Goal: Communication & Community: Participate in discussion

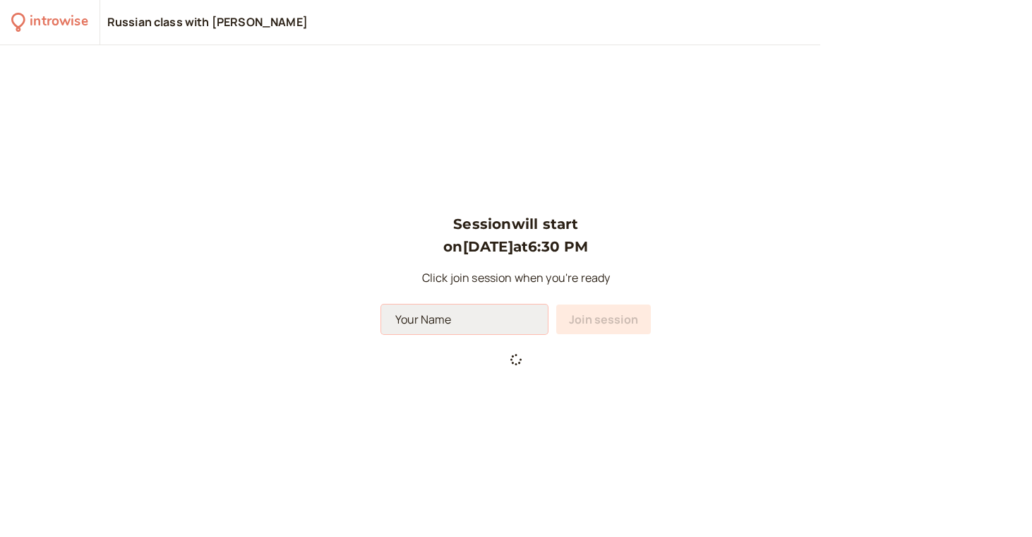
click at [458, 316] on input at bounding box center [464, 319] width 167 height 30
type input "[PERSON_NAME] and [PERSON_NAME]"
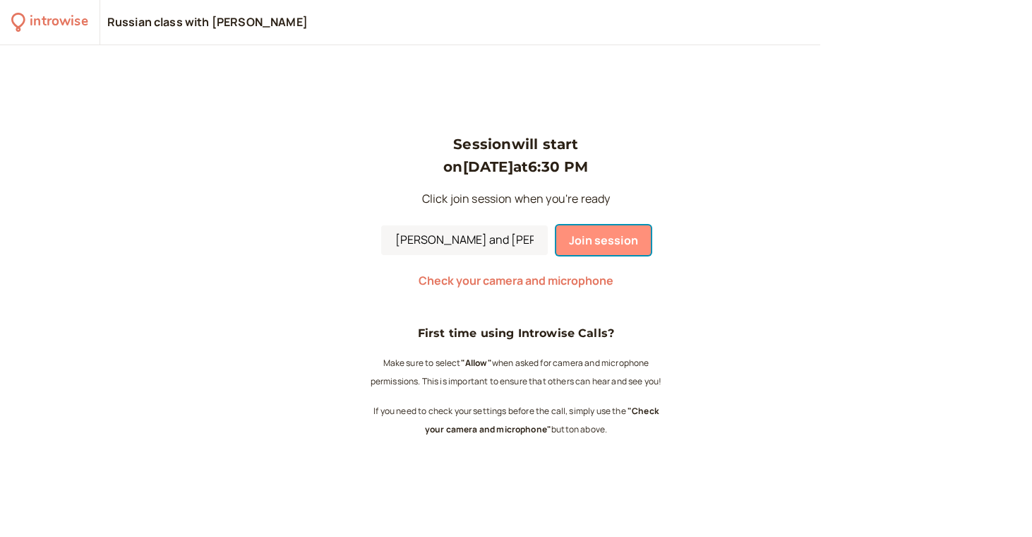
click at [623, 238] on span "Join session" at bounding box center [603, 240] width 69 height 16
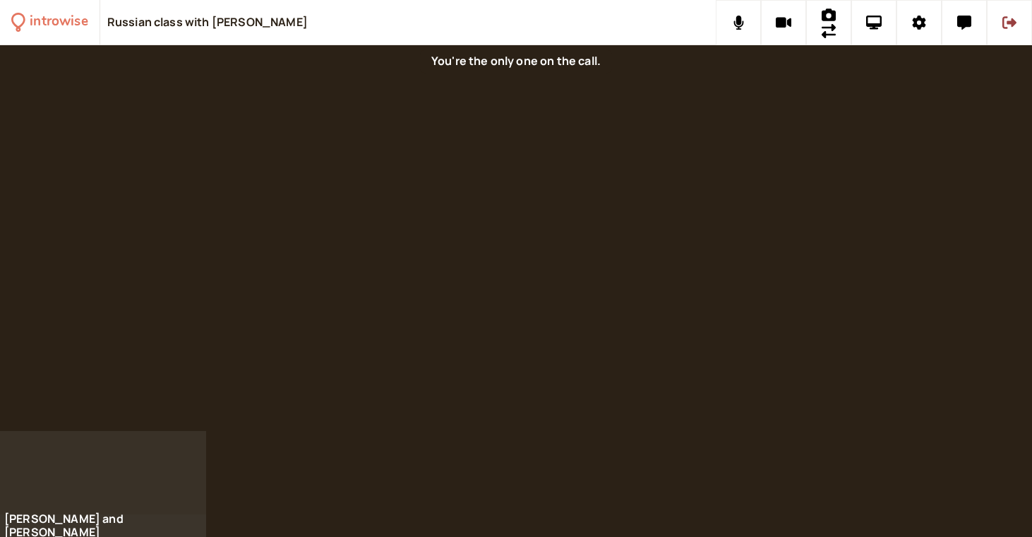
click at [718, 342] on div at bounding box center [516, 238] width 1032 height 386
drag, startPoint x: 160, startPoint y: 477, endPoint x: 365, endPoint y: 401, distance: 219.0
click at [365, 401] on div "introwise Russian class with Sonya Davidova Max and Alexia" at bounding box center [516, 268] width 1032 height 537
click at [481, 435] on div at bounding box center [516, 291] width 1032 height 492
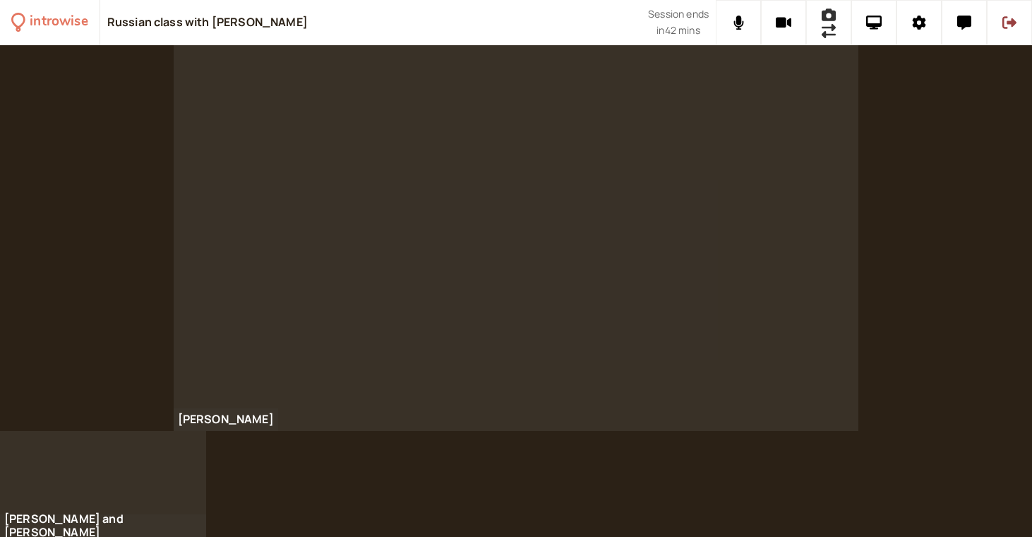
click at [833, 38] on span at bounding box center [829, 22] width 14 height 35
click at [784, 12] on button at bounding box center [783, 22] width 45 height 45
click at [781, 19] on icon at bounding box center [784, 23] width 18 height 14
click at [818, 28] on button at bounding box center [828, 22] width 45 height 45
drag, startPoint x: 927, startPoint y: 219, endPoint x: 929, endPoint y: 209, distance: 10.1
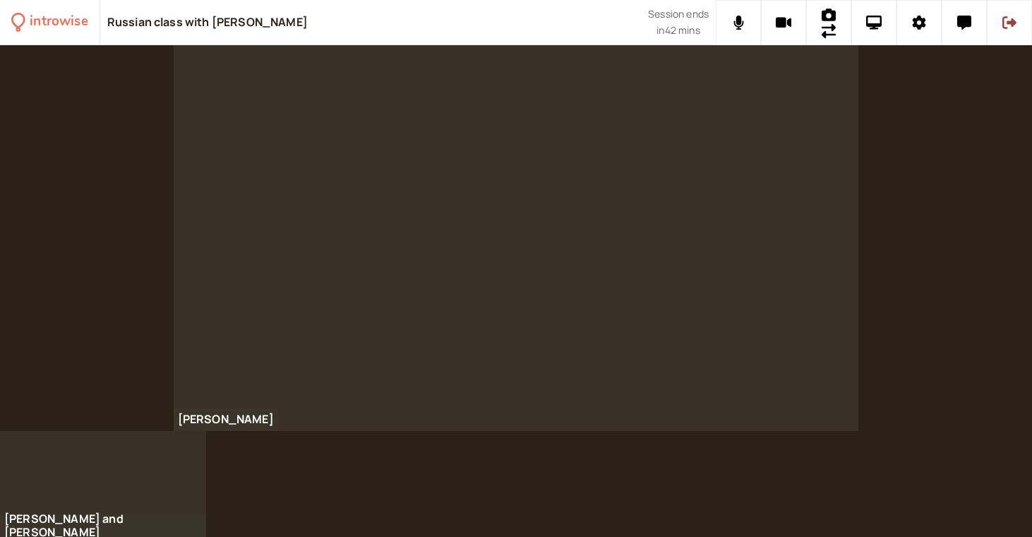
click at [929, 208] on div "Sonya Davidova" at bounding box center [516, 238] width 1032 height 386
click at [775, 26] on button at bounding box center [783, 22] width 45 height 45
click at [775, 26] on icon at bounding box center [784, 23] width 18 height 14
click at [888, 26] on button at bounding box center [874, 22] width 45 height 45
click at [953, 28] on button at bounding box center [964, 22] width 45 height 45
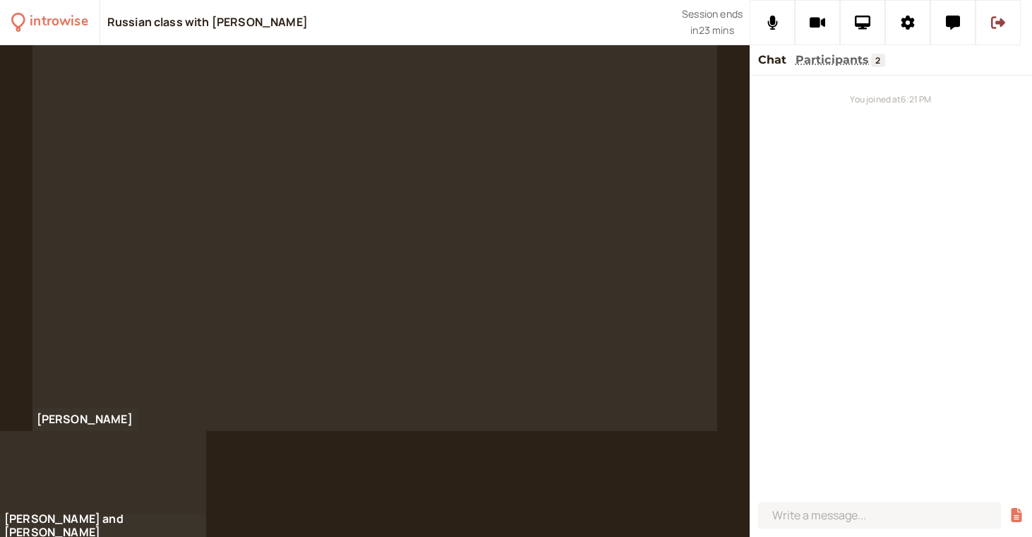
click at [849, 81] on div "You joined at 6:21 PM" at bounding box center [891, 286] width 282 height 421
drag, startPoint x: 921, startPoint y: 272, endPoint x: 905, endPoint y: 230, distance: 45.4
click at [907, 230] on div "You joined at 6:21 PM" at bounding box center [891, 286] width 282 height 421
click at [813, 514] on input at bounding box center [879, 515] width 243 height 26
type input "hat"
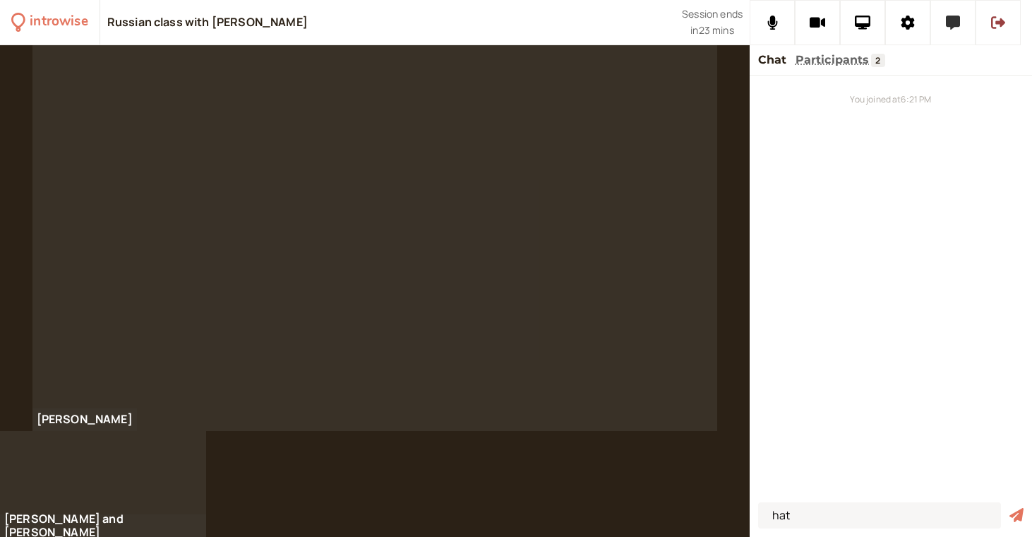
click at [943, 32] on button at bounding box center [953, 22] width 45 height 45
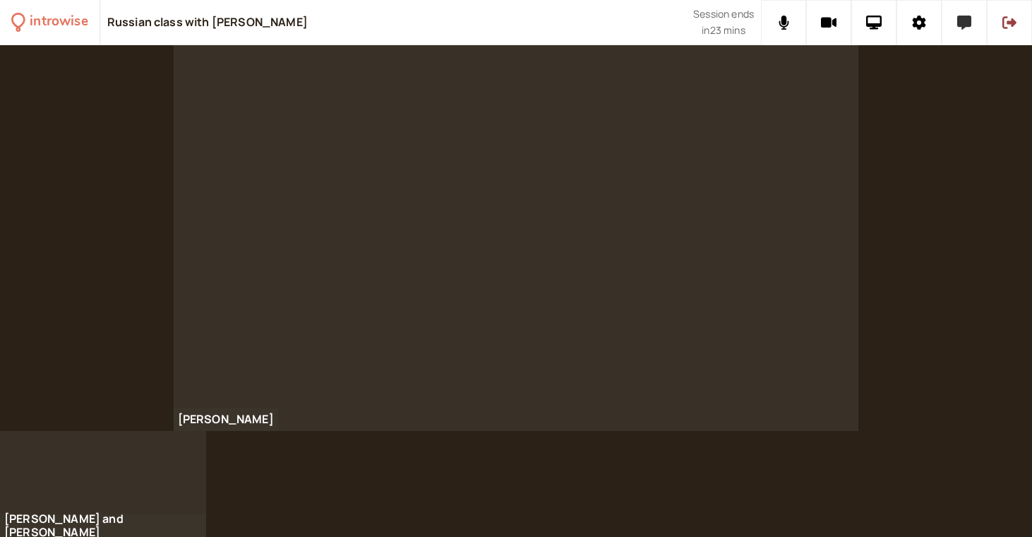
click at [974, 34] on button at bounding box center [964, 22] width 45 height 45
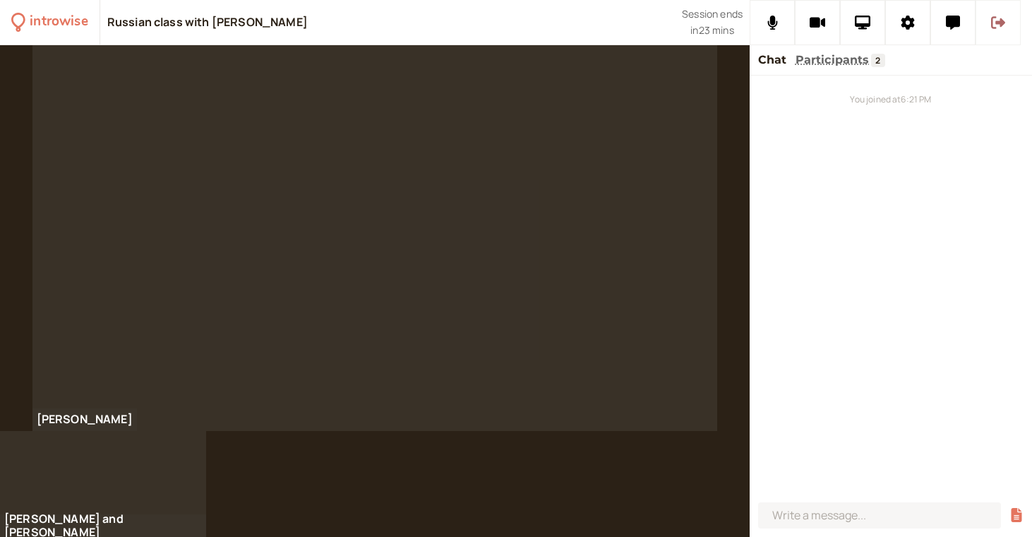
click at [986, 20] on button at bounding box center [998, 22] width 45 height 45
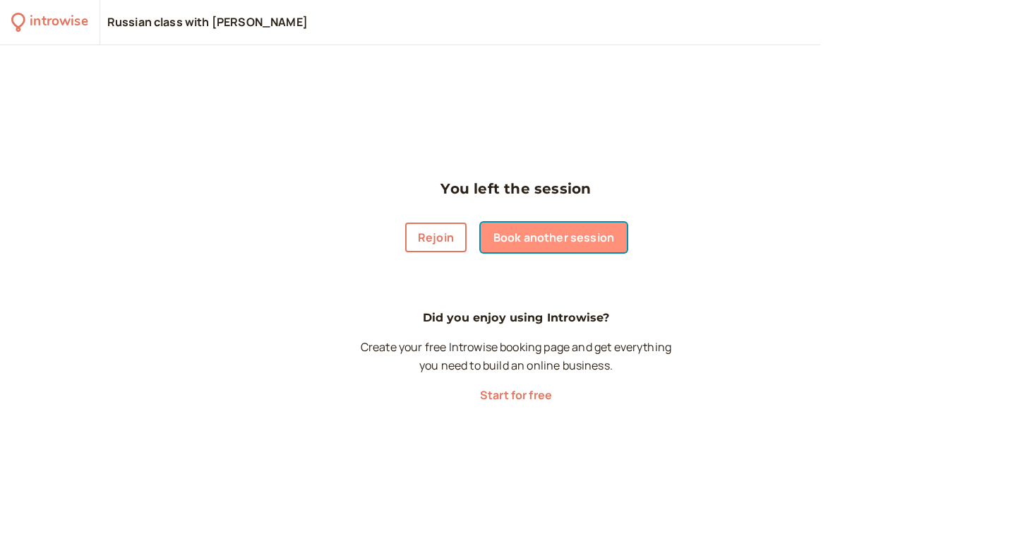
click at [545, 246] on link "Book another session" at bounding box center [554, 237] width 146 height 30
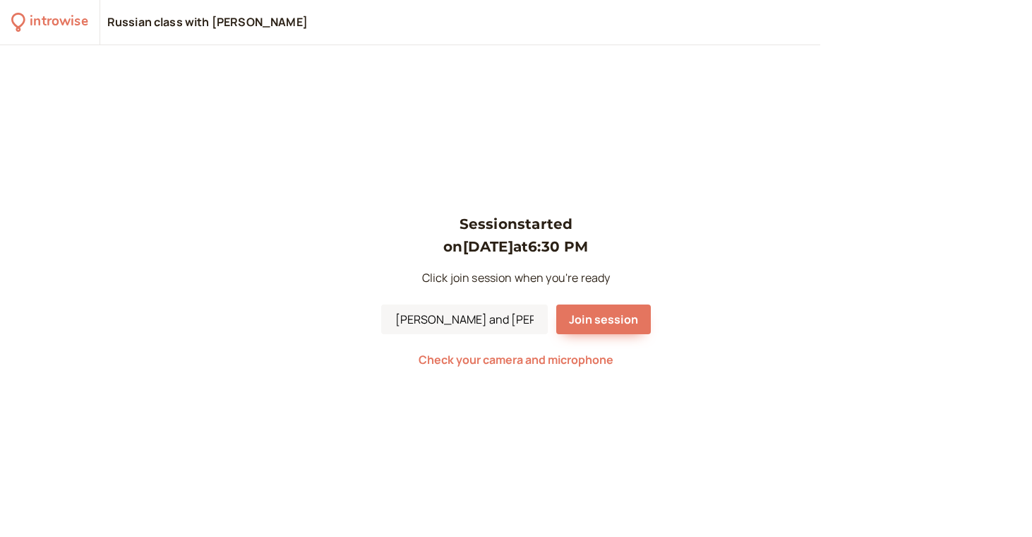
drag, startPoint x: 0, startPoint y: 0, endPoint x: 537, endPoint y: 382, distance: 659.4
click at [537, 382] on div "Session started on [DATE] 6:30 PM Click join session when you're ready [PERSON_…" at bounding box center [516, 291] width 1032 height 492
click at [569, 320] on span "Join session" at bounding box center [603, 319] width 69 height 16
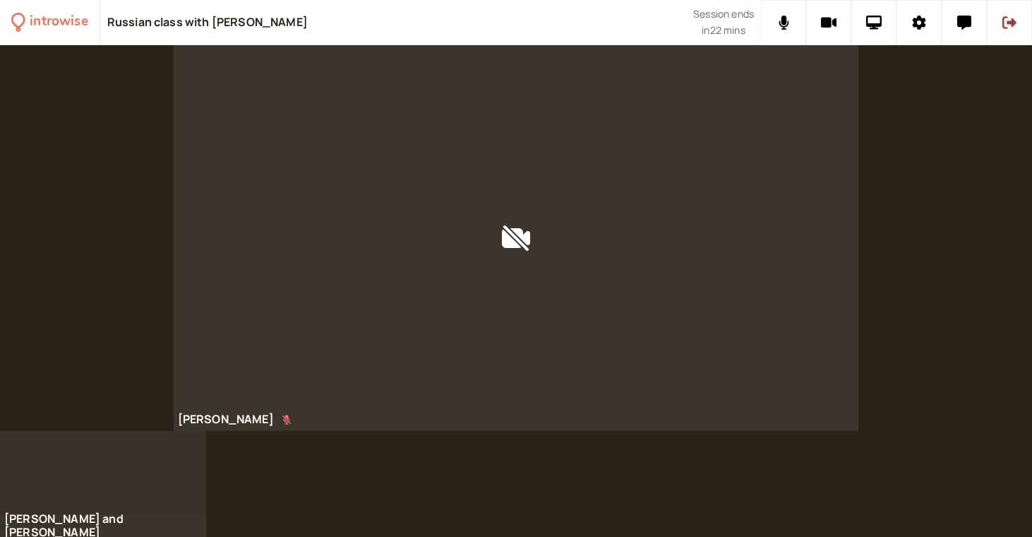
click at [440, 318] on div at bounding box center [517, 238] width 686 height 386
click at [439, 318] on div at bounding box center [517, 238] width 686 height 386
drag, startPoint x: 544, startPoint y: 158, endPoint x: 568, endPoint y: -78, distance: 237.8
click at [568, 0] on html "introwise Russian class with Sonya Davidova Session ends in 17 mins Sonya David…" at bounding box center [516, 268] width 1032 height 537
click at [532, 85] on div at bounding box center [517, 238] width 686 height 386
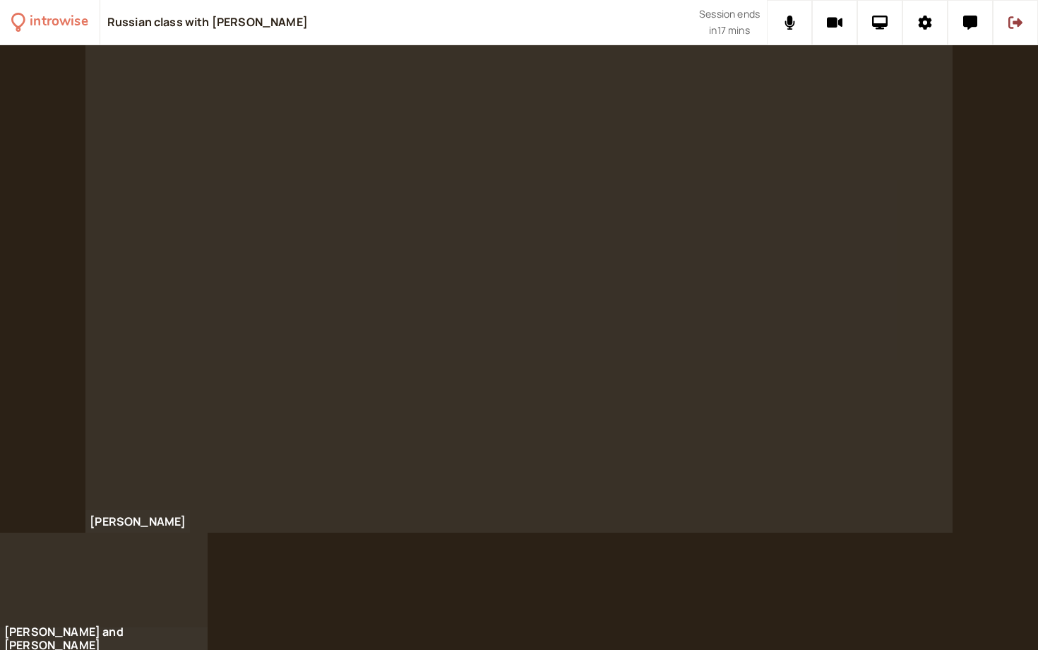
click at [263, 500] on div at bounding box center [518, 288] width 867 height 487
click at [262, 499] on div at bounding box center [518, 288] width 867 height 487
drag, startPoint x: 260, startPoint y: 499, endPoint x: 314, endPoint y: 191, distance: 312.0
click at [260, 496] on div at bounding box center [518, 288] width 867 height 487
click at [39, 25] on div "introwise" at bounding box center [59, 22] width 58 height 22
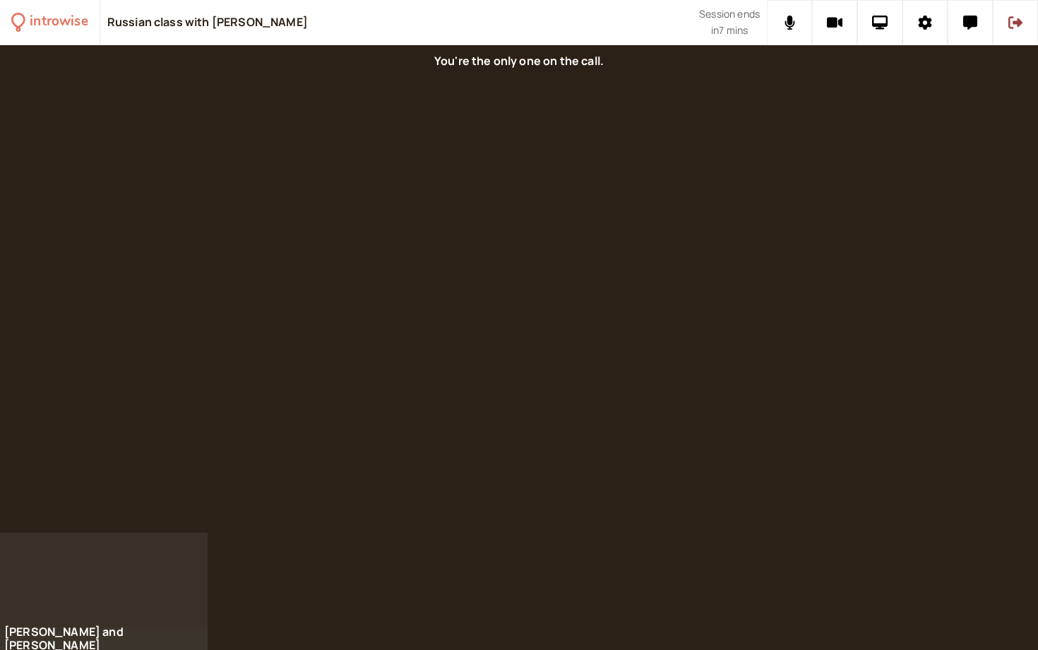
click at [20, 28] on icon at bounding box center [18, 22] width 14 height 19
click at [497, 69] on div "You're the only one on the call." at bounding box center [519, 61] width 192 height 24
click at [657, 344] on div at bounding box center [519, 288] width 1038 height 487
click at [621, 506] on div at bounding box center [519, 288] width 1038 height 487
drag, startPoint x: 621, startPoint y: 506, endPoint x: 655, endPoint y: 500, distance: 35.1
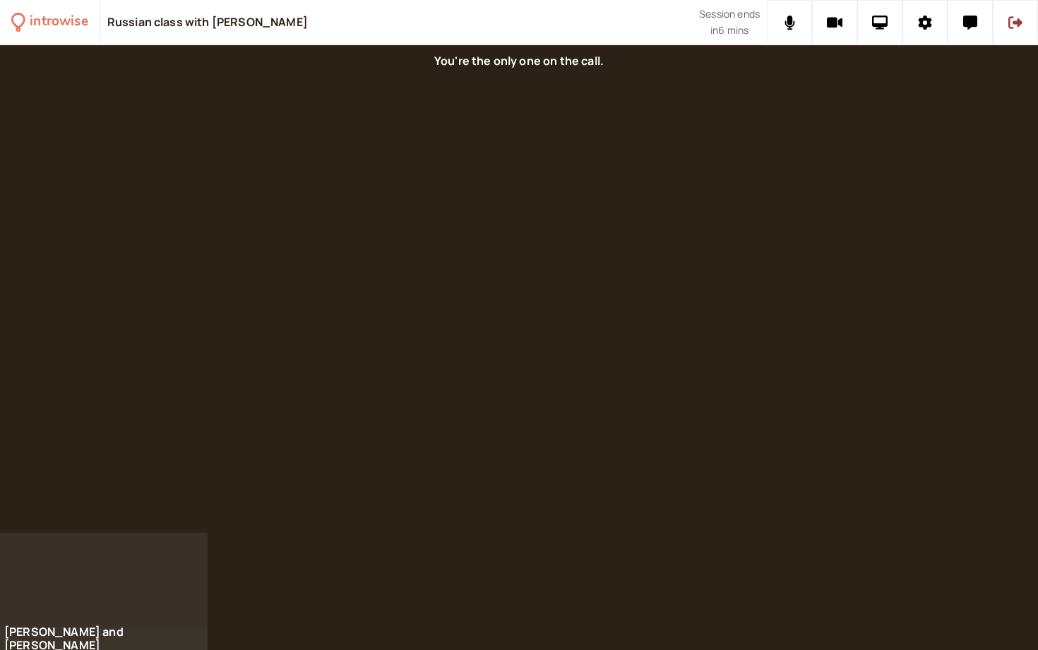
click at [655, 500] on div at bounding box center [519, 288] width 1038 height 487
